Goal: Information Seeking & Learning: Learn about a topic

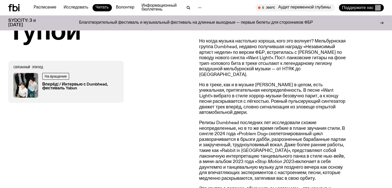
scroll to position [269, 0]
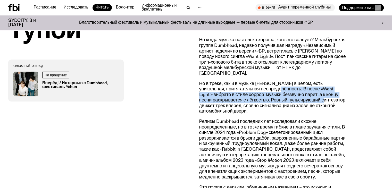
drag, startPoint x: 265, startPoint y: 85, endPoint x: 288, endPoint y: 94, distance: 25.2
click at [288, 94] on p "Но в треке, как и в музыке [PERSON_NAME] в целом, есть уникальная, притягательн…" at bounding box center [273, 98] width 148 height 34
click at [288, 94] on font "Но в треке, как и в музыке [PERSON_NAME] в целом, есть уникальная, притягательн…" at bounding box center [272, 97] width 146 height 32
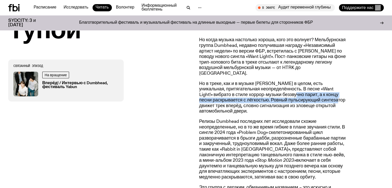
drag, startPoint x: 269, startPoint y: 86, endPoint x: 303, endPoint y: 94, distance: 34.4
click at [303, 94] on font "Но в треке, как и в музыке [PERSON_NAME] в целом, есть уникальная, притягательн…" at bounding box center [272, 97] width 146 height 32
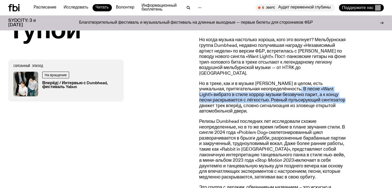
drag, startPoint x: 280, startPoint y: 85, endPoint x: 309, endPoint y: 92, distance: 30.6
click at [309, 92] on p "Но в треке, как и в музыке [PERSON_NAME] в целом, есть уникальная, притягательн…" at bounding box center [273, 98] width 148 height 34
click at [309, 92] on font "Но в треке, как и в музыке [PERSON_NAME] в целом, есть уникальная, притягательн…" at bounding box center [272, 97] width 146 height 32
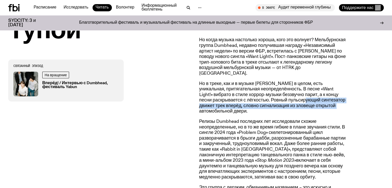
drag, startPoint x: 274, startPoint y: 92, endPoint x: 302, endPoint y: 100, distance: 29.0
click at [302, 100] on font "Но в треке, как и в музыке [PERSON_NAME] в целом, есть уникальная, притягательн…" at bounding box center [272, 97] width 146 height 32
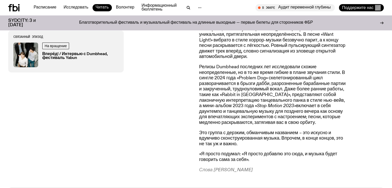
scroll to position [324, 0]
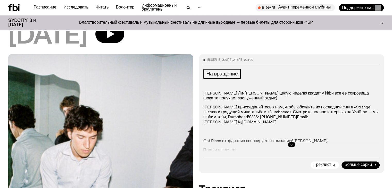
scroll to position [45, 0]
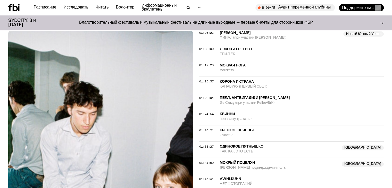
scroll to position [474, 0]
